Goal: Task Accomplishment & Management: Manage account settings

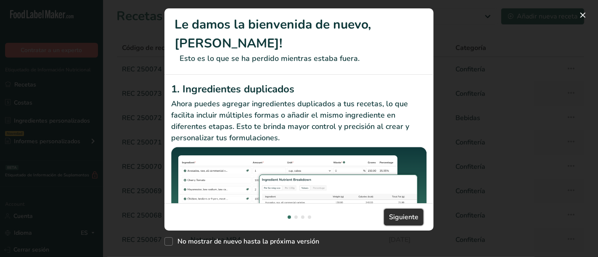
click at [402, 217] on span "Siguiente" at bounding box center [403, 217] width 29 height 10
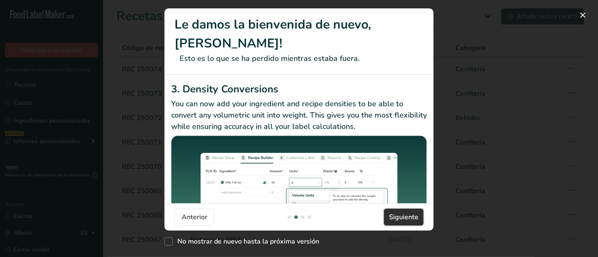
click at [402, 217] on span "Siguiente" at bounding box center [403, 217] width 29 height 10
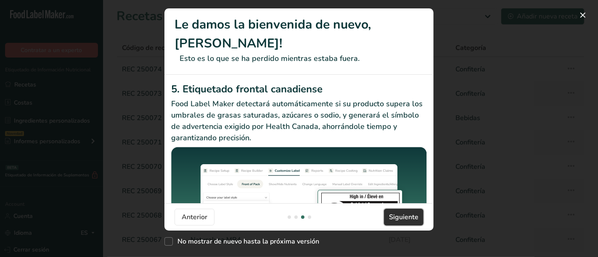
click at [402, 217] on span "Siguiente" at bounding box center [403, 217] width 29 height 10
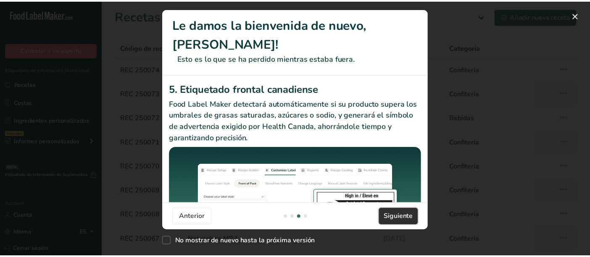
scroll to position [0, 799]
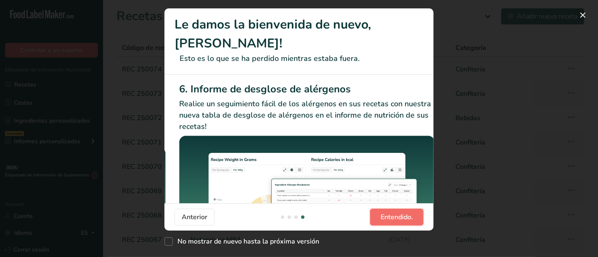
click at [402, 217] on span "Entendido." at bounding box center [397, 217] width 32 height 10
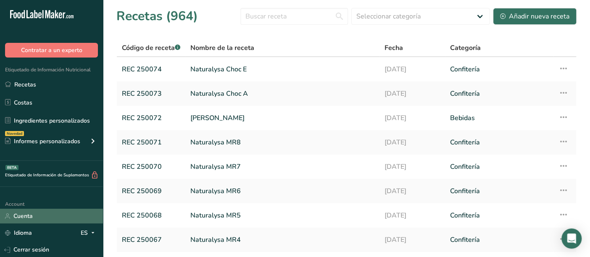
click at [36, 214] on link "Cuenta" at bounding box center [51, 216] width 103 height 15
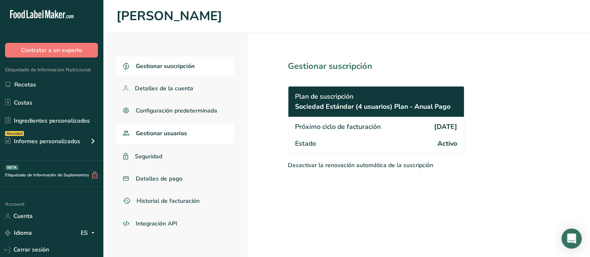
click at [161, 132] on span "Gestionar usuarios" at bounding box center [161, 133] width 51 height 9
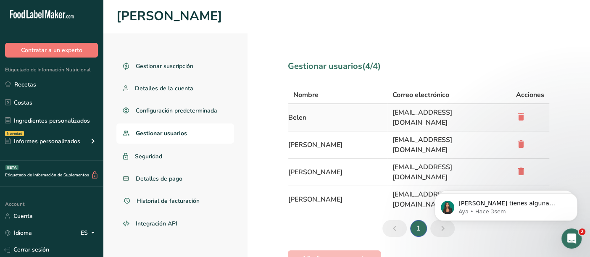
click at [521, 112] on icon at bounding box center [521, 116] width 10 height 15
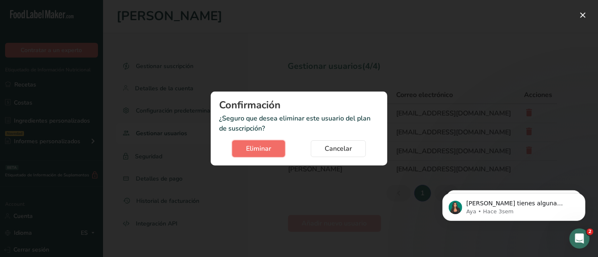
click at [263, 148] on span "Eliminar" at bounding box center [258, 149] width 25 height 10
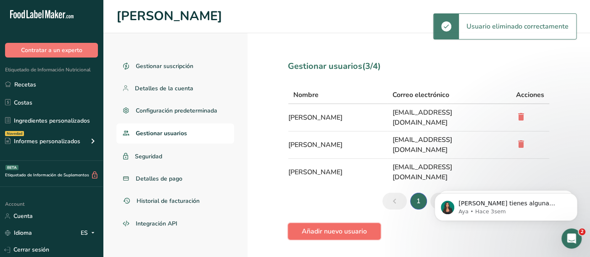
click at [343, 227] on span "Añadir nuevo usuario" at bounding box center [334, 232] width 65 height 10
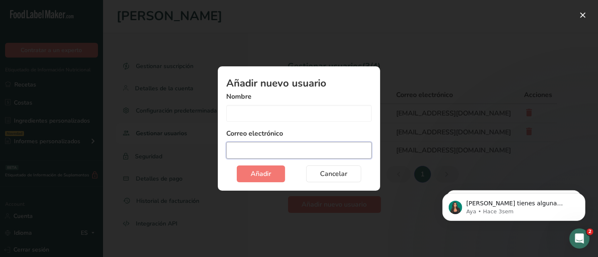
click at [270, 153] on input "Add user modal" at bounding box center [298, 150] width 145 height 17
paste input "bvillegas@nutriba.com"
type input "bvillegas@nutriba.com"
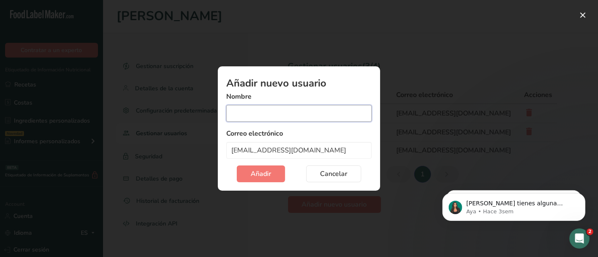
click at [249, 118] on input "Add user modal" at bounding box center [298, 113] width 145 height 17
type input "Chile"
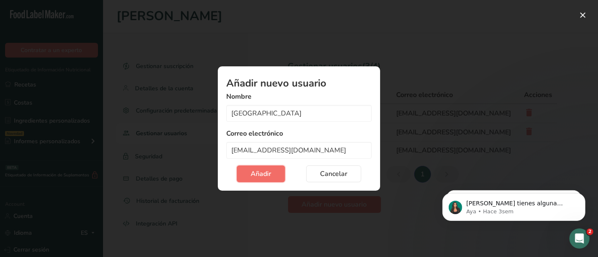
click at [262, 177] on span "Añadir" at bounding box center [261, 174] width 21 height 10
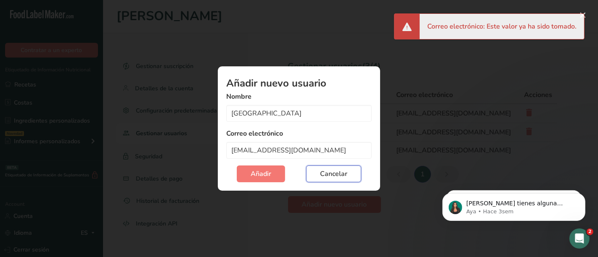
click at [338, 175] on span "Cancelar" at bounding box center [333, 174] width 27 height 10
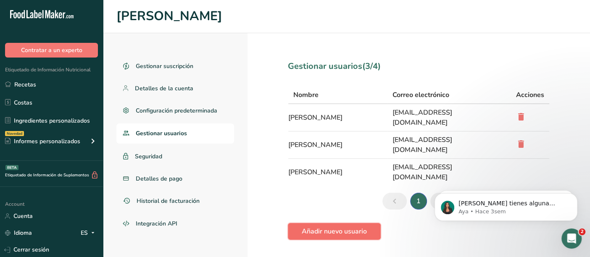
click at [333, 227] on span "Añadir nuevo usuario" at bounding box center [334, 232] width 65 height 10
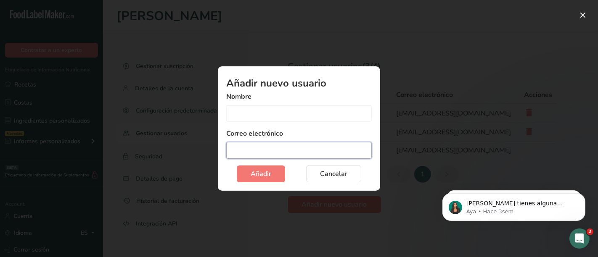
click at [268, 146] on input "Add user modal" at bounding box center [298, 150] width 145 height 17
paste input "bvillegas@nutriba.com"
type input "bvillegas@nutriba.com"
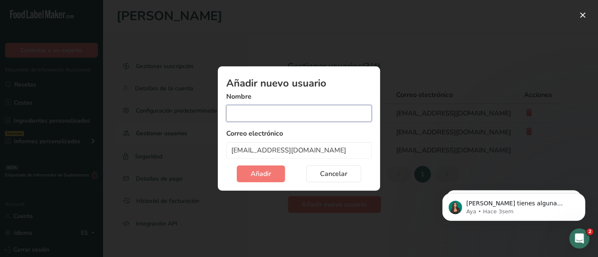
click at [241, 116] on input "Add user modal" at bounding box center [298, 113] width 145 height 17
type input "Belen"
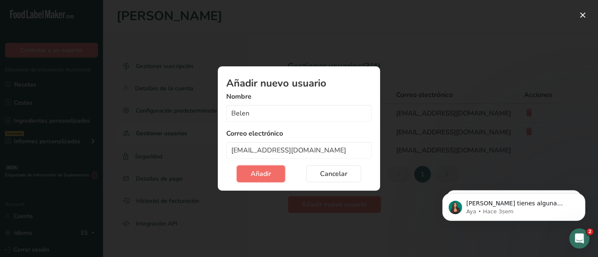
click at [253, 178] on span "Añadir" at bounding box center [261, 174] width 21 height 10
click at [321, 178] on span "Cancelar" at bounding box center [333, 174] width 27 height 10
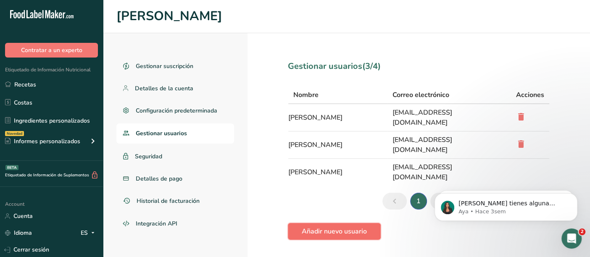
click at [348, 227] on span "Añadir nuevo usuario" at bounding box center [334, 232] width 65 height 10
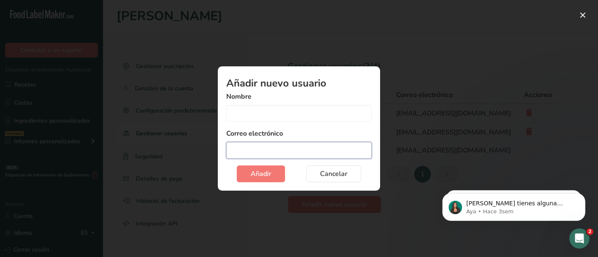
click at [304, 154] on input "Add user modal" at bounding box center [298, 150] width 145 height 17
paste input "cavina@nutriba.com"
type input "cavina@nutriba.com"
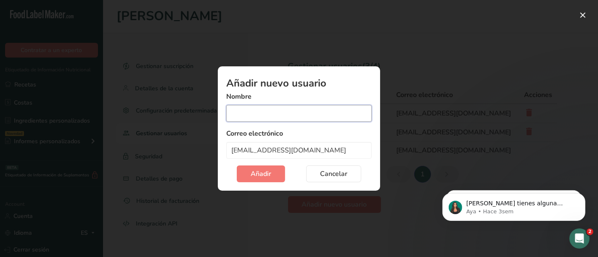
click at [270, 114] on input "Add user modal" at bounding box center [298, 113] width 145 height 17
type input "Carla"
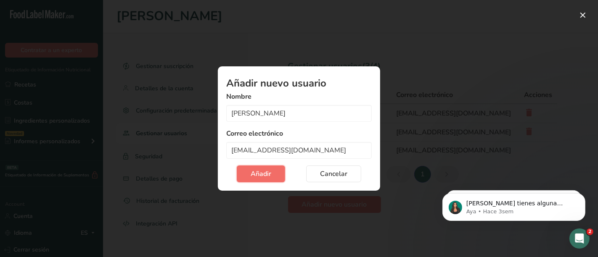
click at [270, 173] on span "Añadir" at bounding box center [261, 174] width 21 height 10
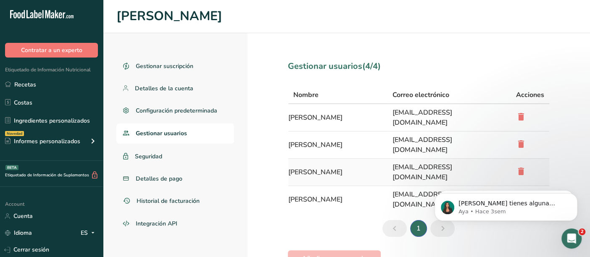
click at [520, 164] on icon at bounding box center [521, 171] width 10 height 15
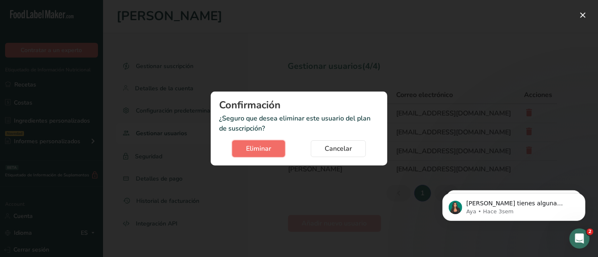
click at [258, 146] on span "Eliminar" at bounding box center [258, 149] width 25 height 10
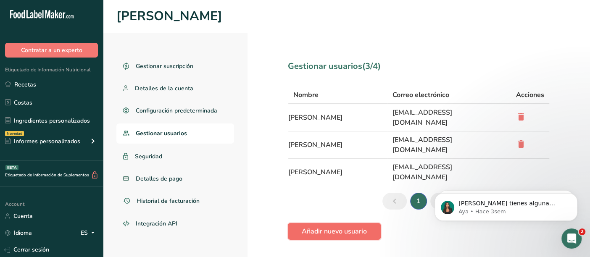
click at [334, 227] on span "Añadir nuevo usuario" at bounding box center [334, 232] width 65 height 10
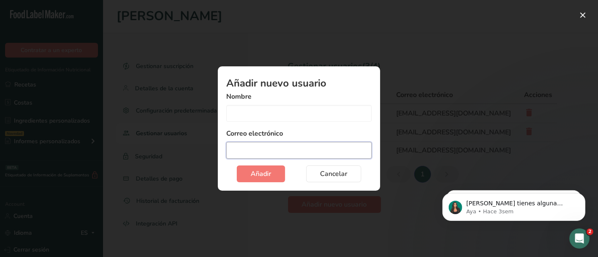
click at [280, 151] on input "Add user modal" at bounding box center [298, 150] width 145 height 17
paste input "bvillegas@nutriba.com"
type input "bvillegas@nutriba.com"
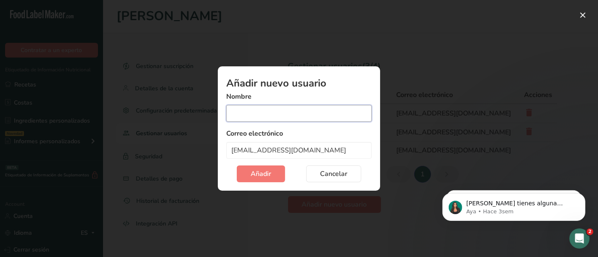
click at [251, 112] on input "Add user modal" at bounding box center [298, 113] width 145 height 17
type input "Belen"
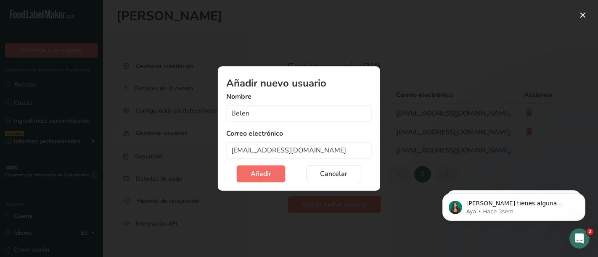
click at [257, 178] on span "Añadir" at bounding box center [261, 174] width 21 height 10
click at [580, 16] on button "Add user modal" at bounding box center [582, 14] width 13 height 13
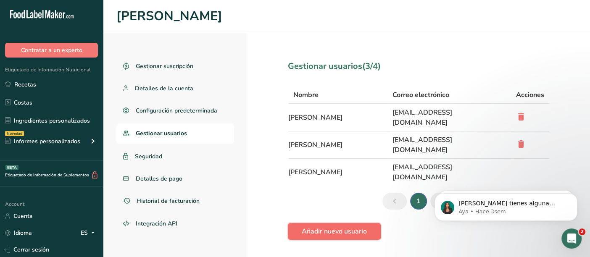
click at [345, 227] on span "Añadir nuevo usuario" at bounding box center [334, 232] width 65 height 10
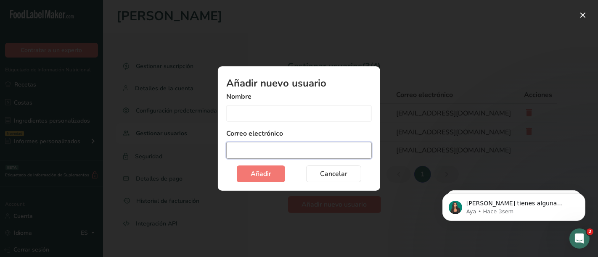
click at [272, 148] on input "Add user modal" at bounding box center [298, 150] width 145 height 17
paste input "ccarmona@nutriba.com"
type input "ccarmona@nutriba.com"
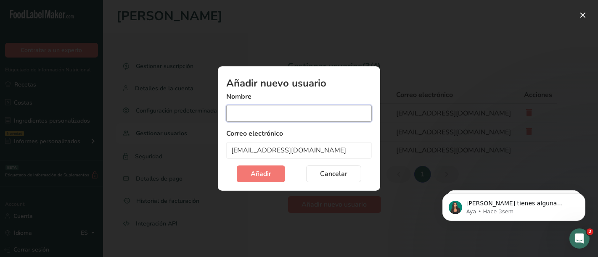
click at [257, 114] on input "Add user modal" at bounding box center [298, 113] width 145 height 17
type input "Carolina"
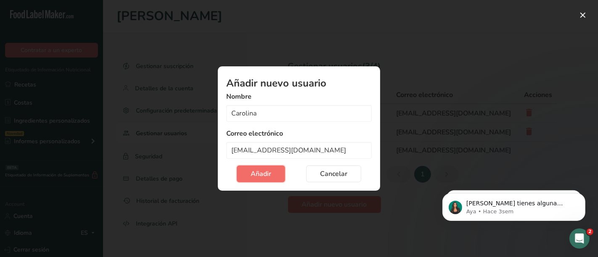
click at [260, 176] on span "Añadir" at bounding box center [261, 174] width 21 height 10
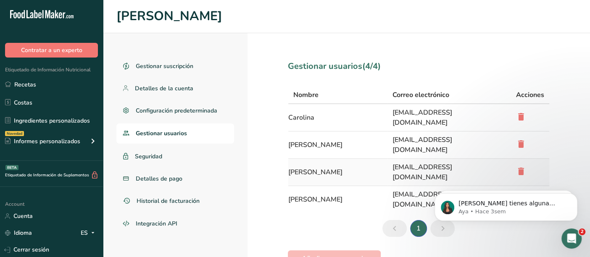
click at [521, 164] on icon at bounding box center [521, 171] width 10 height 15
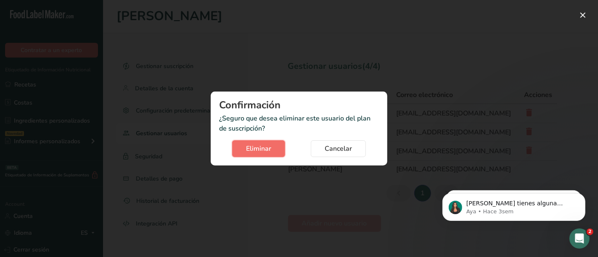
click at [254, 147] on span "Eliminar" at bounding box center [258, 149] width 25 height 10
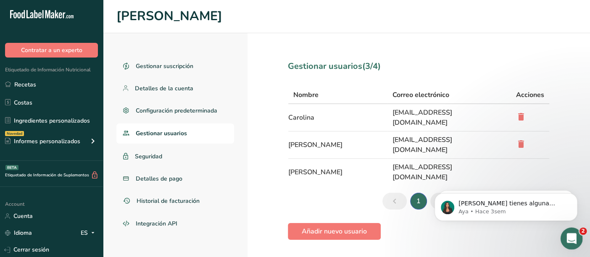
click at [567, 238] on icon "Abrir Intercom Messenger" at bounding box center [571, 238] width 14 height 14
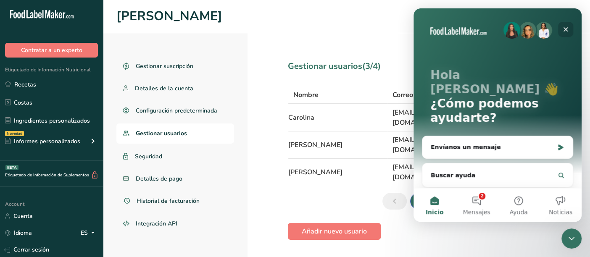
click at [567, 26] on icon "Cerrar" at bounding box center [566, 29] width 7 height 7
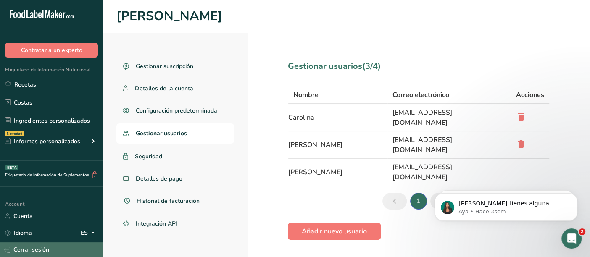
click at [40, 248] on link "Cerrar sesión" at bounding box center [51, 250] width 103 height 15
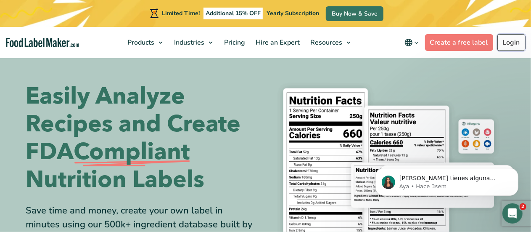
click at [513, 43] on link "Login" at bounding box center [511, 42] width 28 height 17
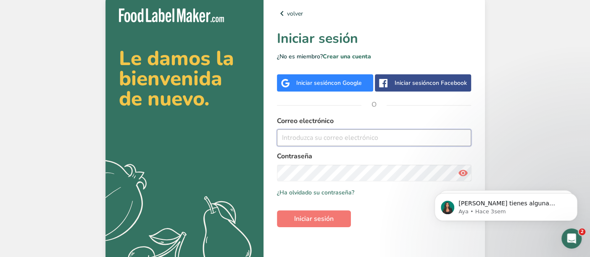
click at [400, 138] on input "email" at bounding box center [374, 138] width 195 height 17
type input "[EMAIL_ADDRESS][DOMAIN_NAME]"
click at [310, 223] on span "Iniciar sesión" at bounding box center [314, 219] width 40 height 10
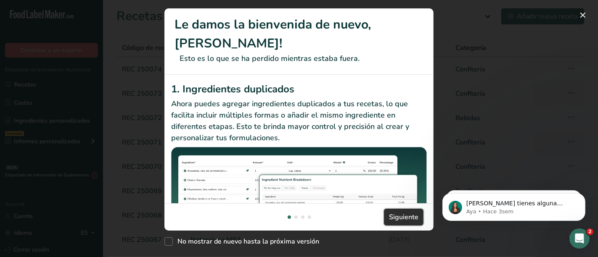
click at [403, 218] on span "Siguiente" at bounding box center [403, 217] width 29 height 10
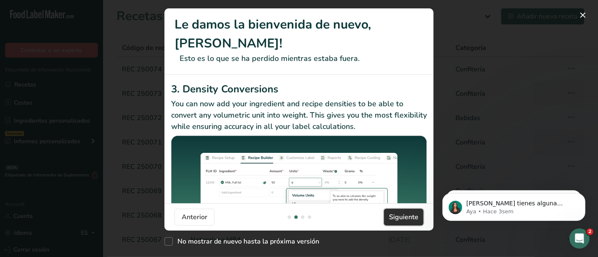
click at [403, 218] on span "Siguiente" at bounding box center [403, 217] width 29 height 10
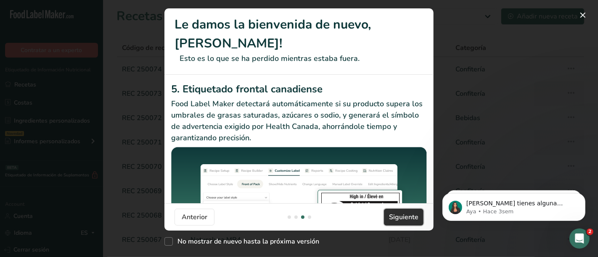
click at [403, 218] on span "Siguiente" at bounding box center [403, 217] width 29 height 10
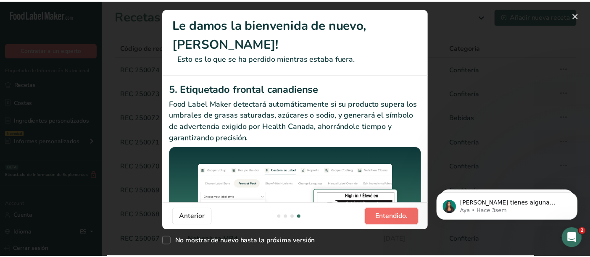
scroll to position [0, 799]
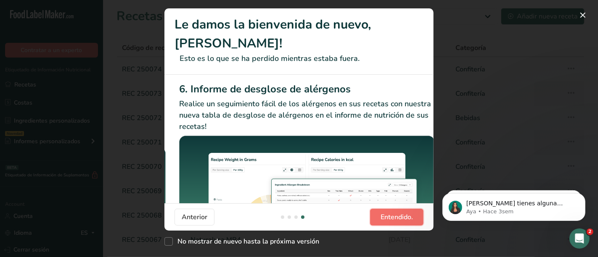
click at [403, 218] on span "Entendido." at bounding box center [397, 217] width 32 height 10
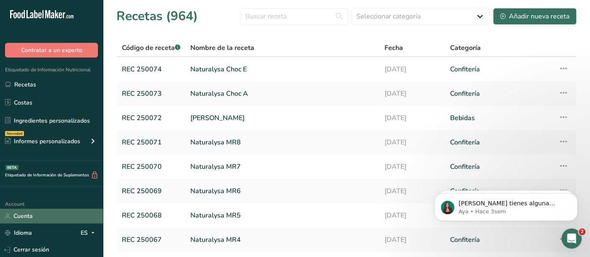
click at [24, 218] on link "Cuenta" at bounding box center [51, 216] width 103 height 15
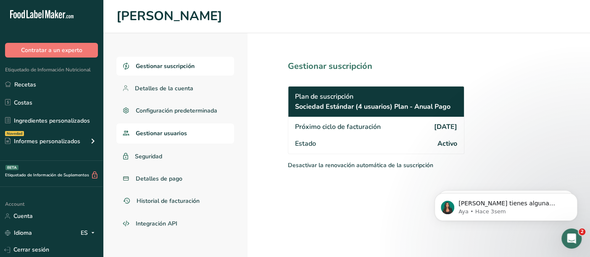
click at [151, 135] on span "Gestionar usuarios" at bounding box center [161, 133] width 51 height 9
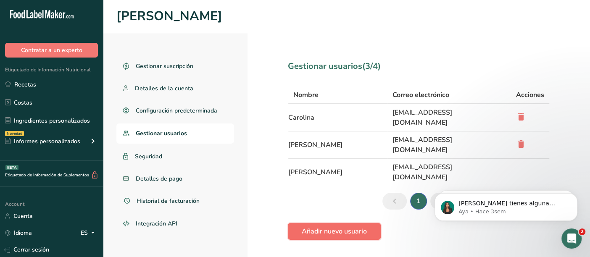
click at [338, 227] on span "Añadir nuevo usuario" at bounding box center [334, 232] width 65 height 10
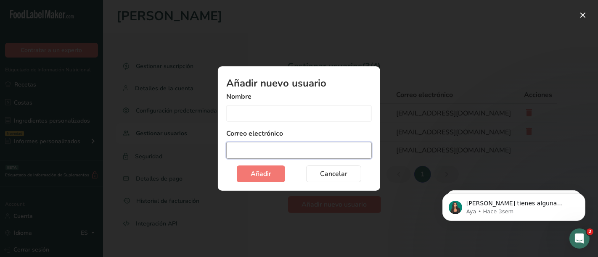
click at [265, 148] on input "Add user modal" at bounding box center [298, 150] width 145 height 17
paste input "bvillegas@nutriba.com"
type input "bvillegas@nutriba.com"
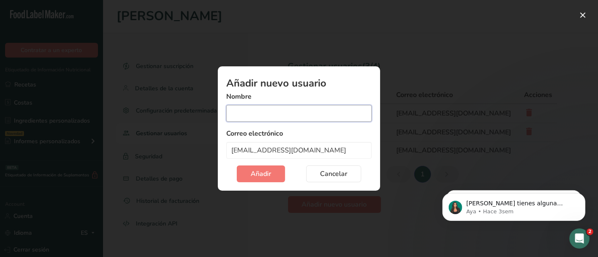
click at [261, 116] on input "Add user modal" at bounding box center [298, 113] width 145 height 17
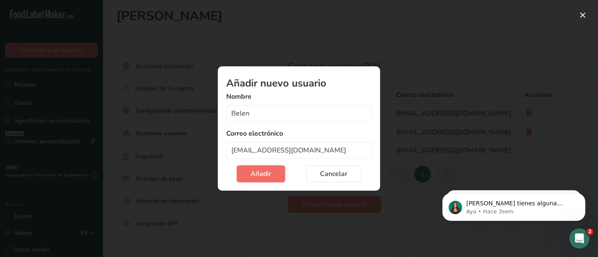
click at [260, 177] on span "Añadir" at bounding box center [261, 174] width 21 height 10
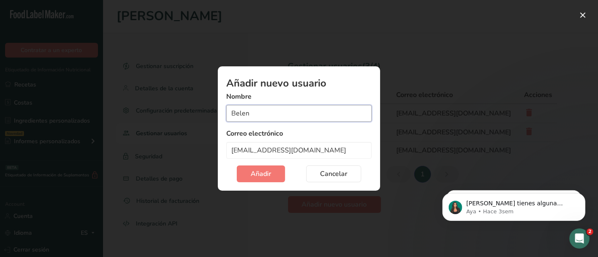
click at [254, 112] on input "Belen" at bounding box center [298, 113] width 145 height 17
type input "B"
type input "Chile"
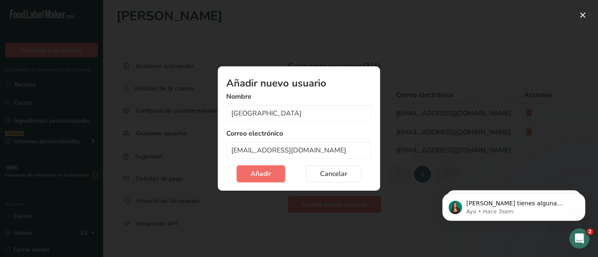
click at [250, 176] on button "Añadir" at bounding box center [261, 174] width 48 height 17
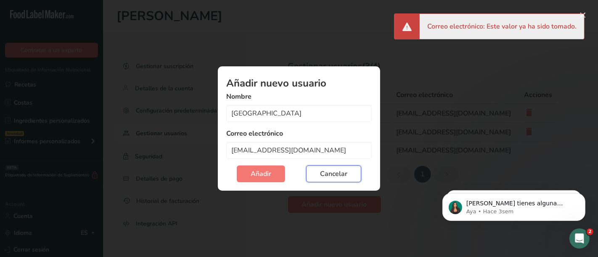
click at [330, 173] on span "Cancelar" at bounding box center [333, 174] width 27 height 10
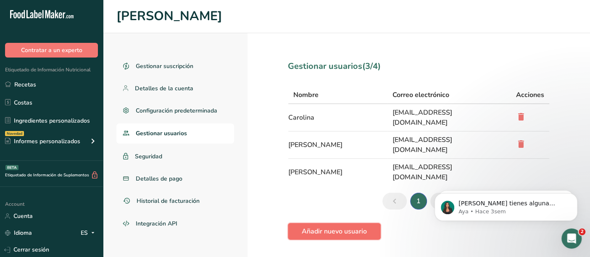
click at [325, 227] on span "Añadir nuevo usuario" at bounding box center [334, 232] width 65 height 10
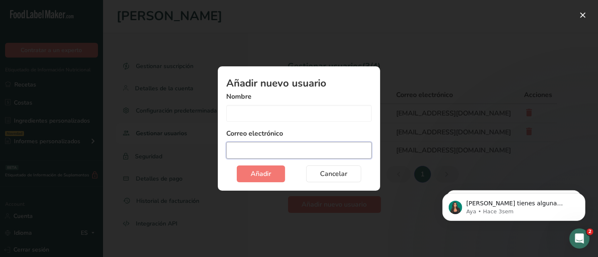
click at [273, 146] on input "Add user modal" at bounding box center [298, 150] width 145 height 17
type input "bvillegas@nutriba.com"
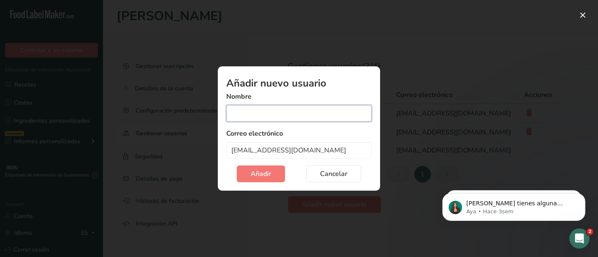
click at [260, 122] on input "Add user modal" at bounding box center [298, 113] width 145 height 17
type input "Belen"
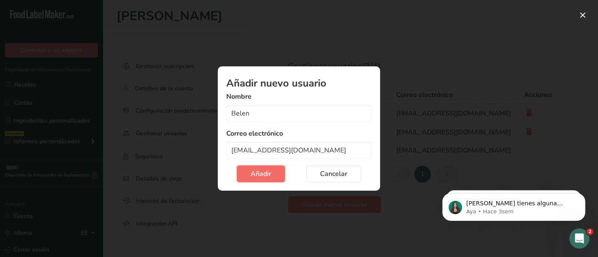
click at [262, 173] on span "Añadir" at bounding box center [261, 174] width 21 height 10
click at [336, 173] on span "Cancelar" at bounding box center [333, 174] width 27 height 10
